Goal: Ask a question

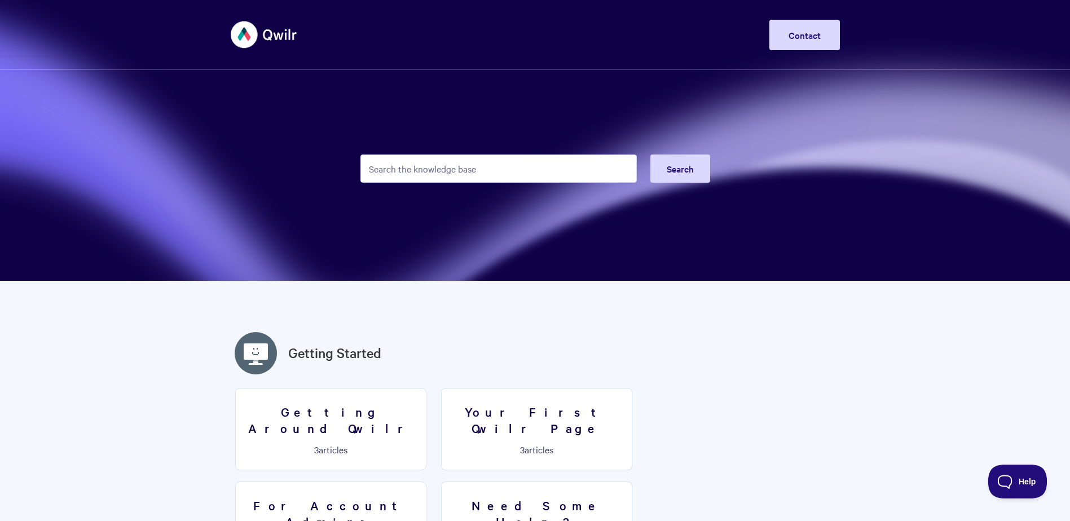
click at [414, 167] on input "Search the knowledge base" at bounding box center [498, 168] width 276 height 28
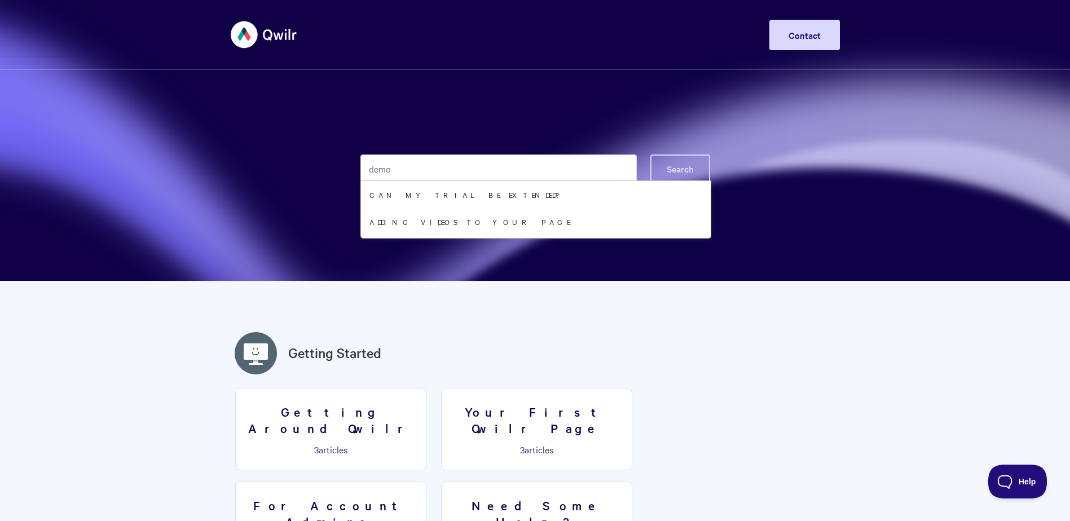
type input "demo"
click at [668, 168] on span "Search" at bounding box center [679, 168] width 27 height 12
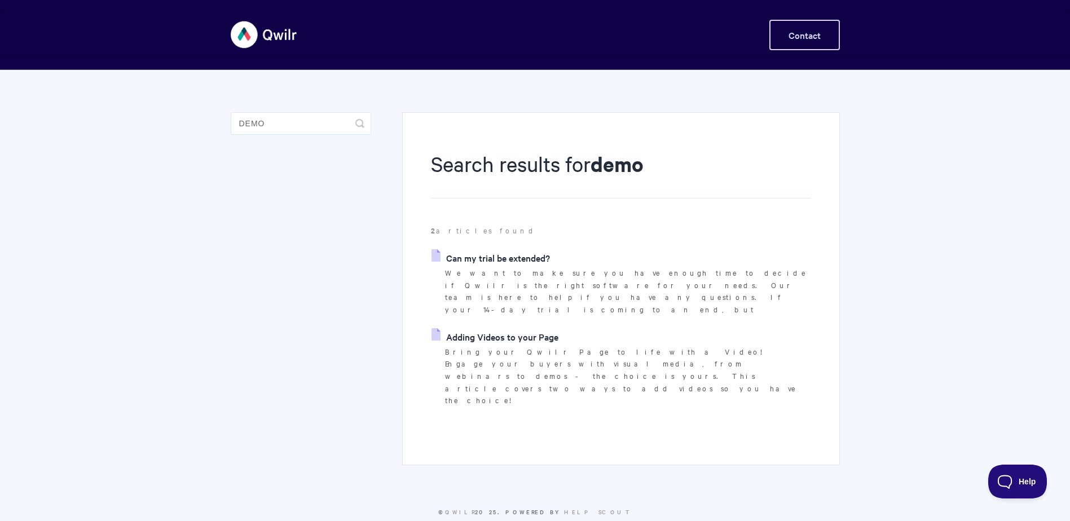
click at [795, 41] on link "Contact" at bounding box center [804, 35] width 70 height 30
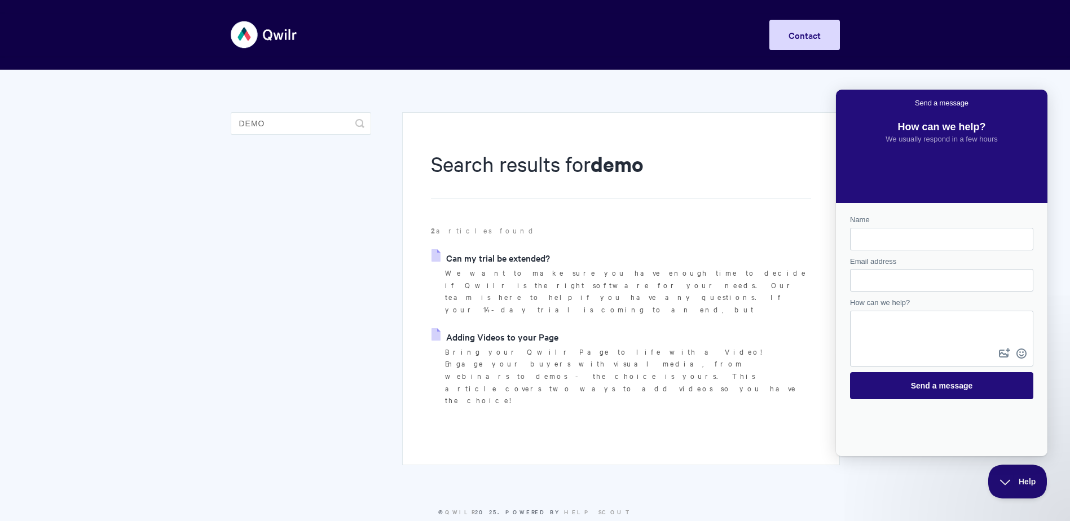
click at [766, 419] on div "Search results for demo 2 articles found Can my trial be extended? We want to m…" at bounding box center [620, 288] width 437 height 353
click at [1013, 474] on button "Help" at bounding box center [1013, 479] width 59 height 34
